Goal: Task Accomplishment & Management: Complete application form

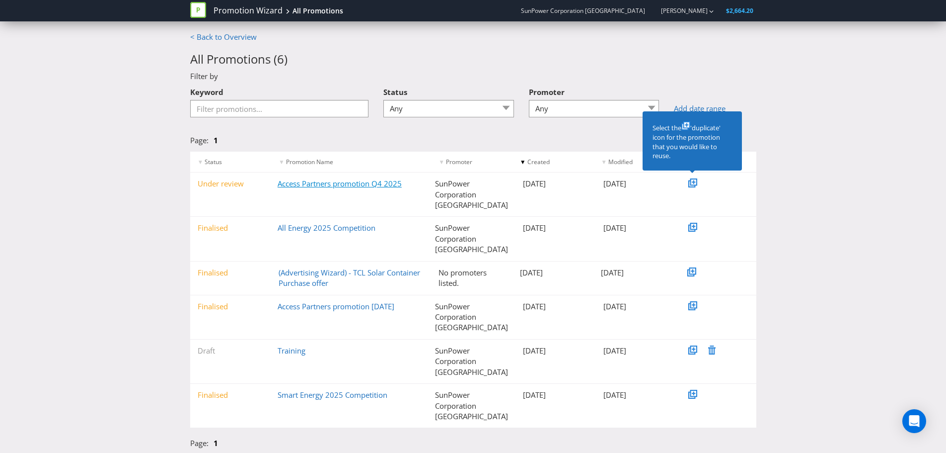
click at [324, 183] on link "Access Partners promotion Q4 2025" at bounding box center [340, 183] width 124 height 10
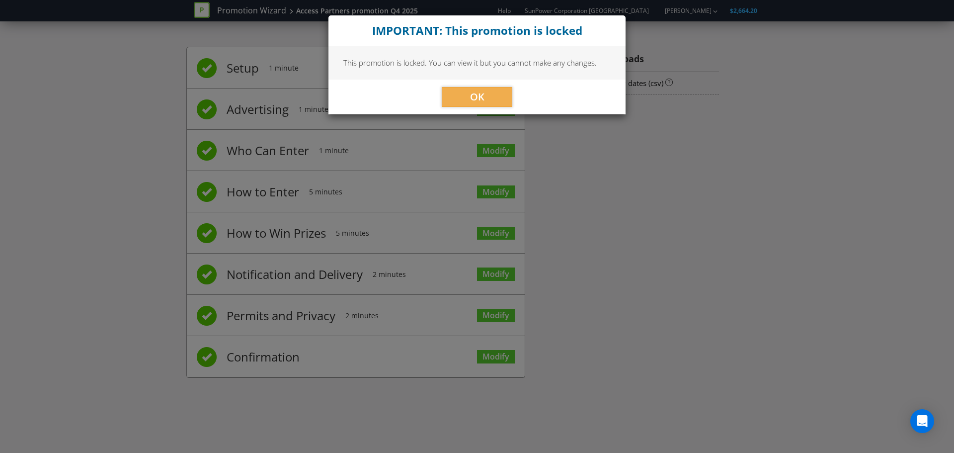
click at [472, 85] on div "OK" at bounding box center [476, 96] width 297 height 35
click at [470, 92] on span "OK" at bounding box center [477, 96] width 14 height 13
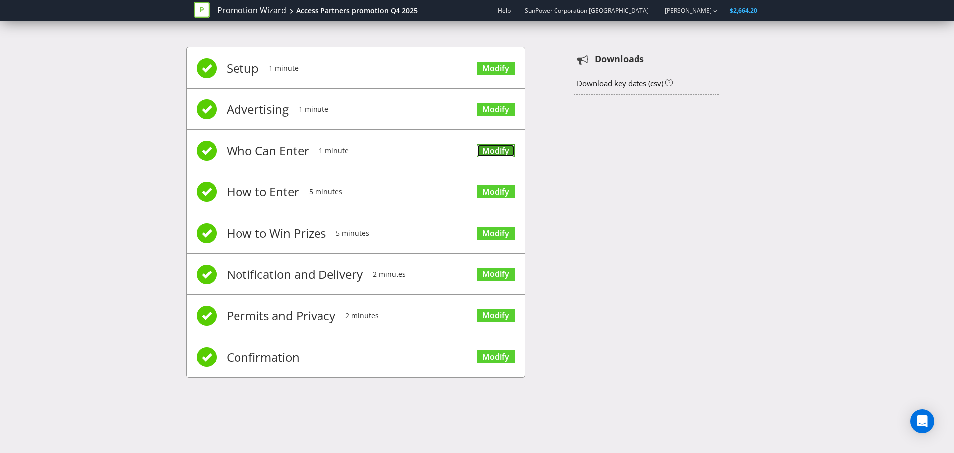
click at [490, 154] on link "Modify" at bounding box center [496, 150] width 38 height 13
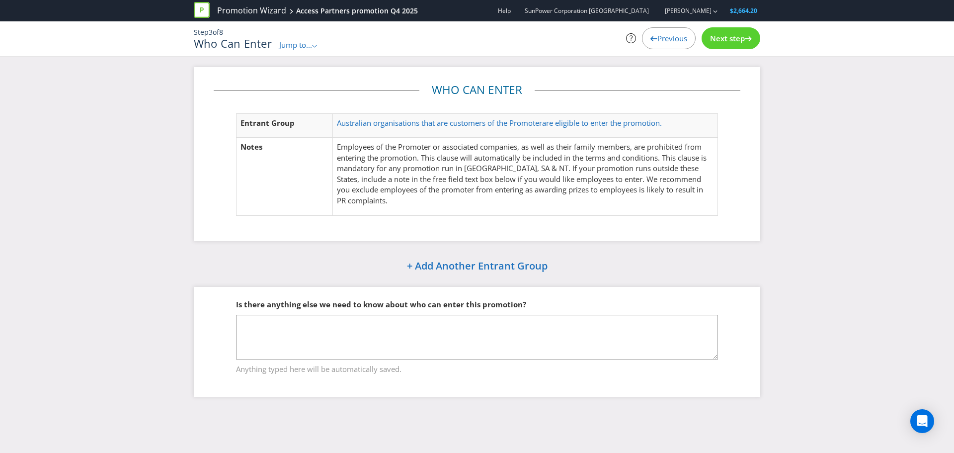
click at [677, 38] on span "Previous" at bounding box center [672, 38] width 30 height 10
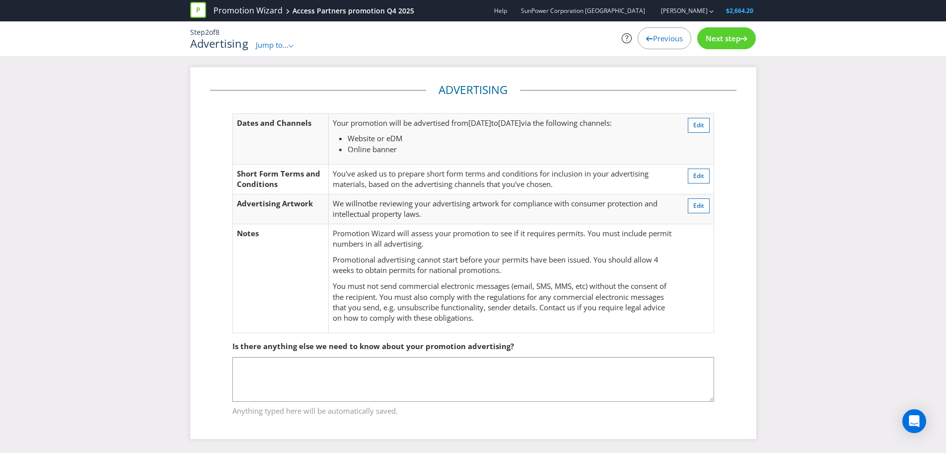
click at [714, 42] on span "Next step" at bounding box center [723, 38] width 35 height 10
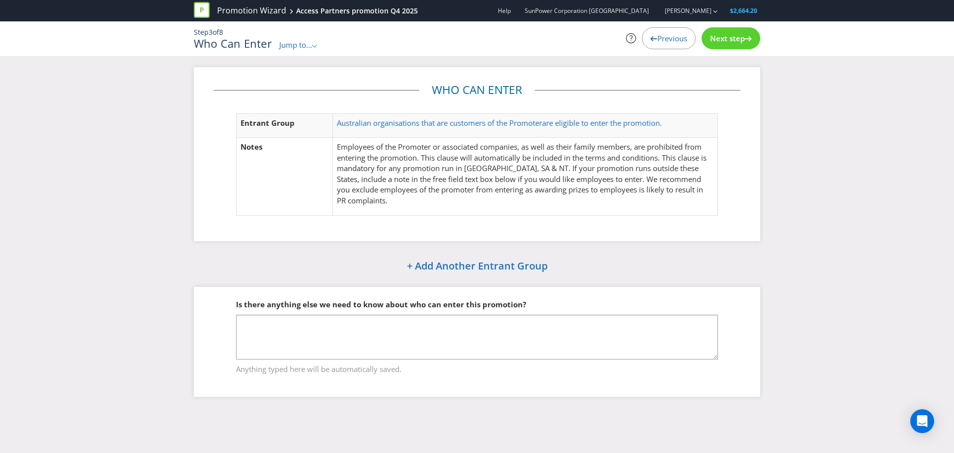
click at [713, 42] on span "Next step" at bounding box center [727, 38] width 35 height 10
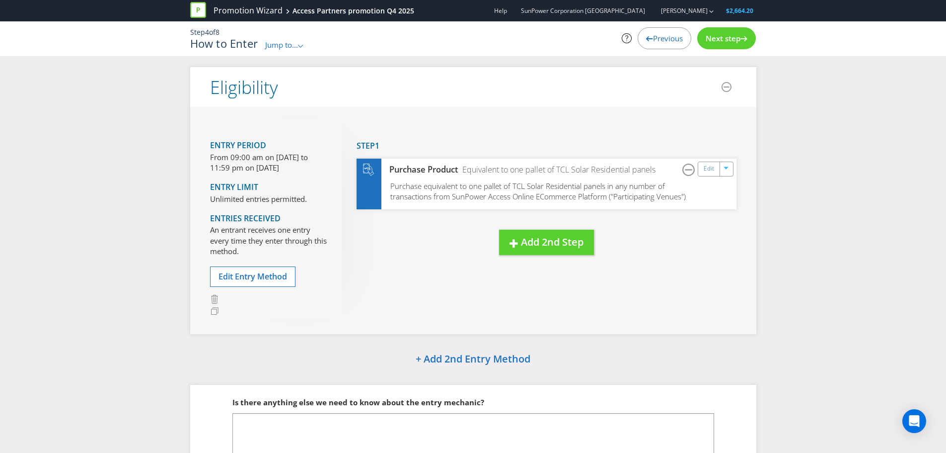
click at [710, 42] on span "Next step" at bounding box center [723, 38] width 35 height 10
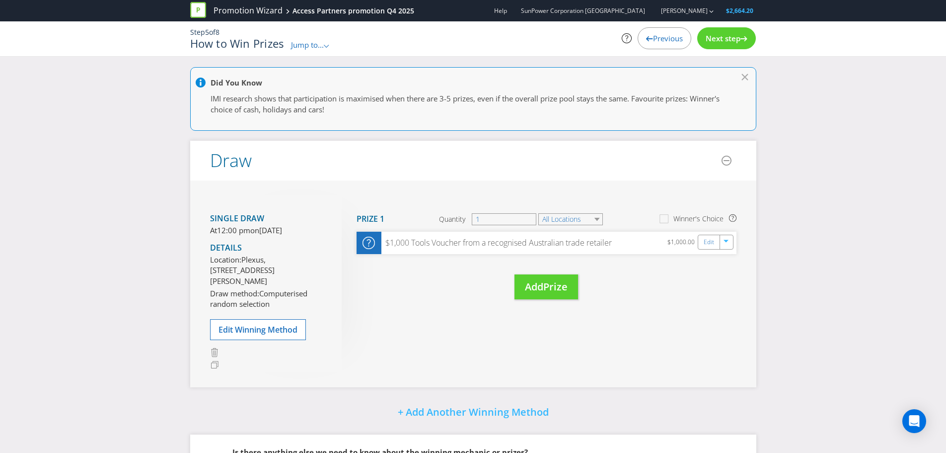
click at [711, 42] on span "Next step" at bounding box center [723, 38] width 35 height 10
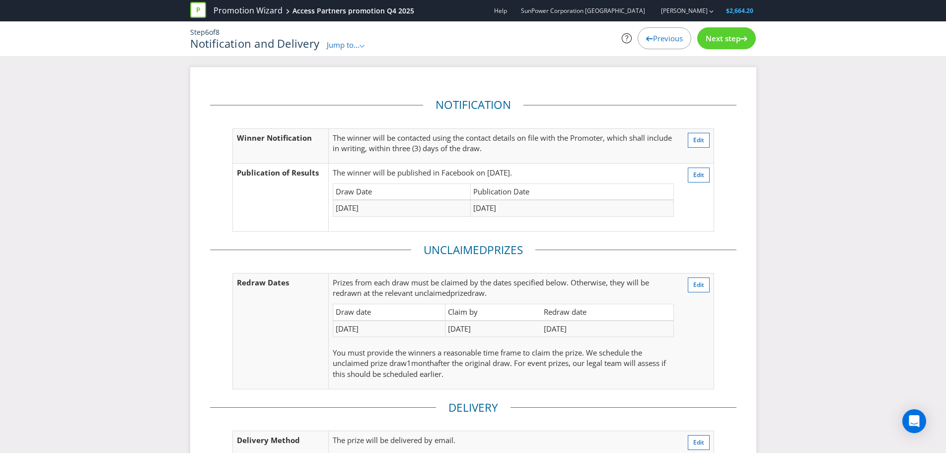
click at [662, 47] on div "Previous" at bounding box center [665, 38] width 54 height 22
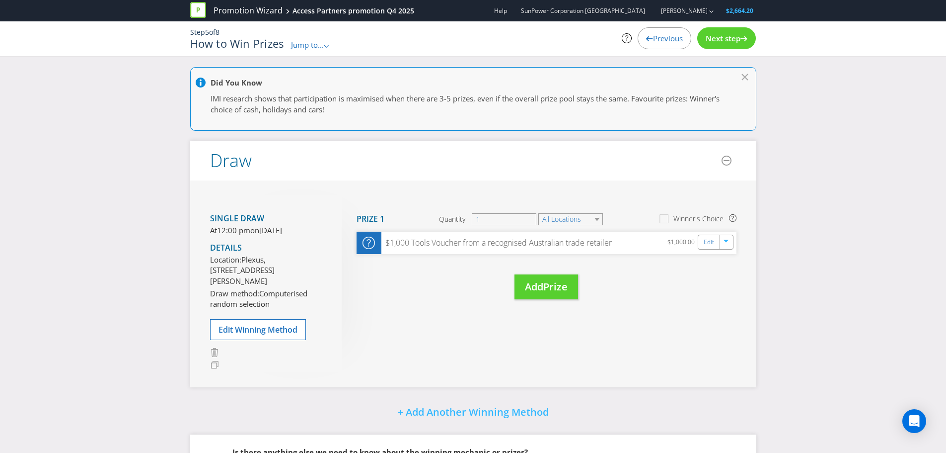
click at [662, 47] on div "Previous" at bounding box center [665, 38] width 54 height 22
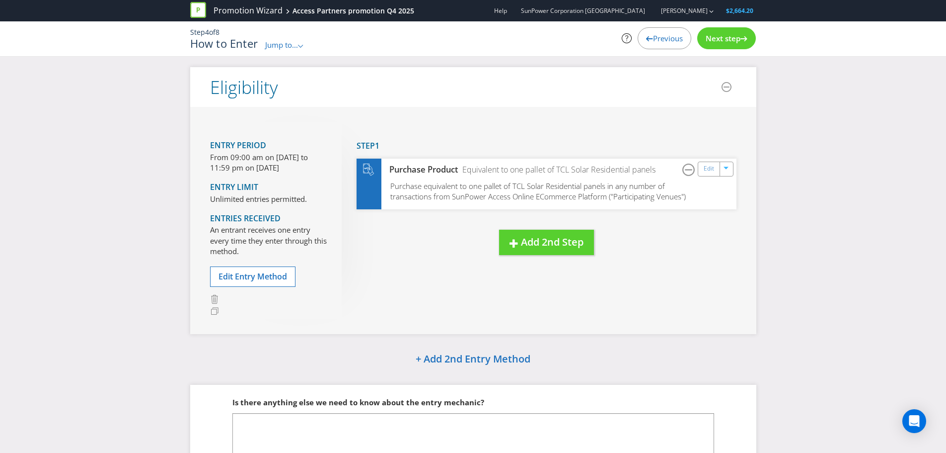
click at [664, 43] on div "Previous" at bounding box center [665, 38] width 54 height 22
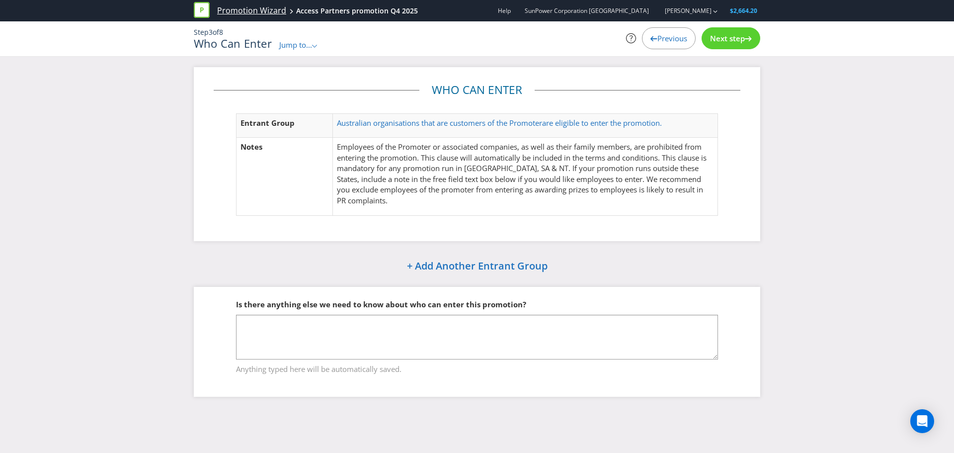
click at [260, 9] on link "Promotion Wizard" at bounding box center [251, 10] width 69 height 11
